Goal: Find specific page/section: Find specific page/section

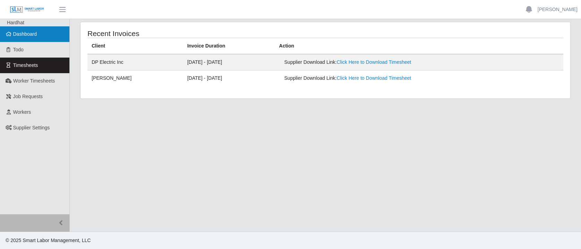
click at [34, 38] on link "Dashboard" at bounding box center [34, 34] width 69 height 16
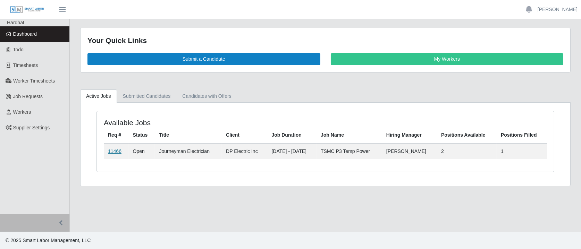
click at [114, 149] on link "11466" at bounding box center [115, 152] width 14 height 6
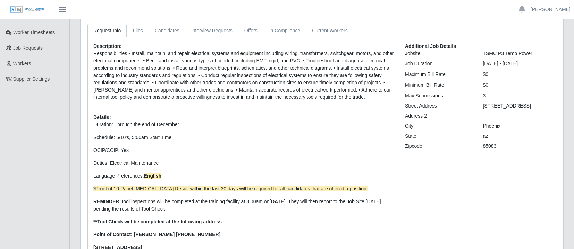
scroll to position [42, 0]
